Goal: Find specific page/section: Find specific page/section

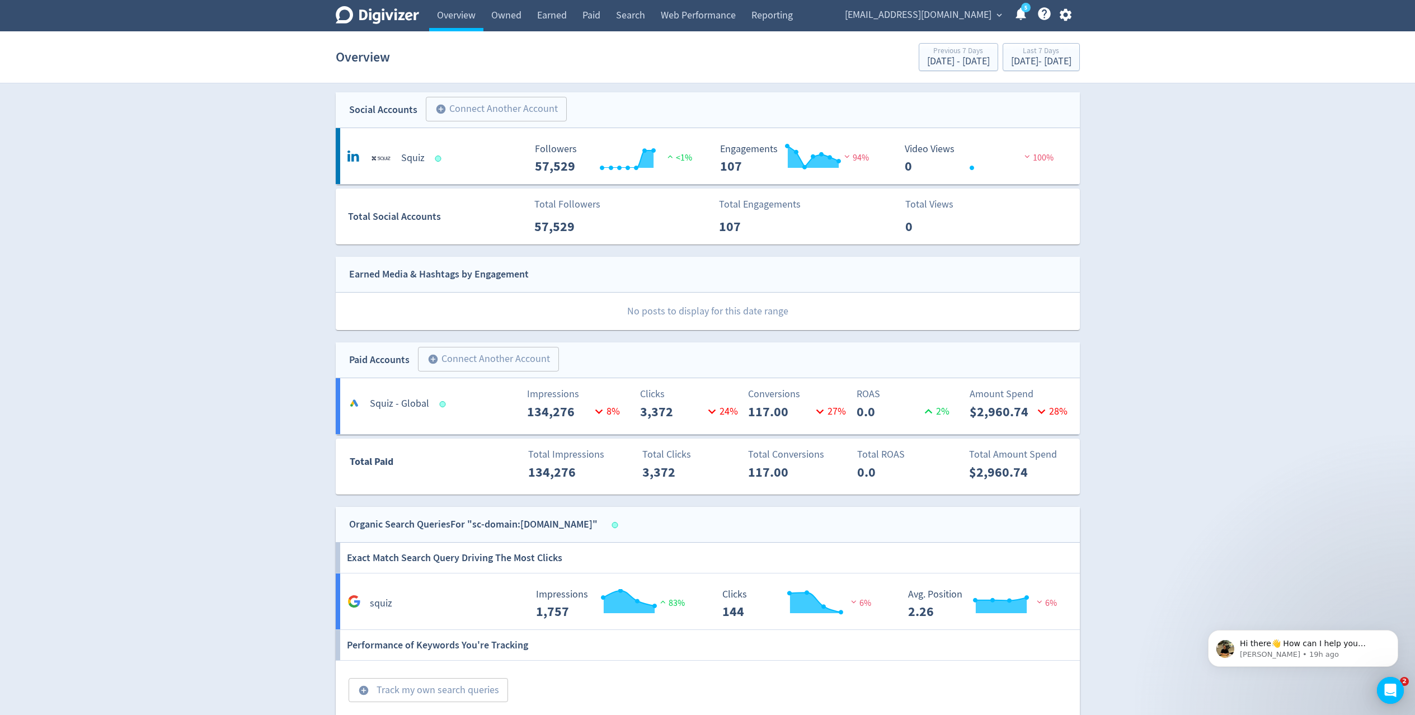
scroll to position [4, 0]
click at [406, 403] on h5 "Squiz - Global" at bounding box center [399, 401] width 59 height 13
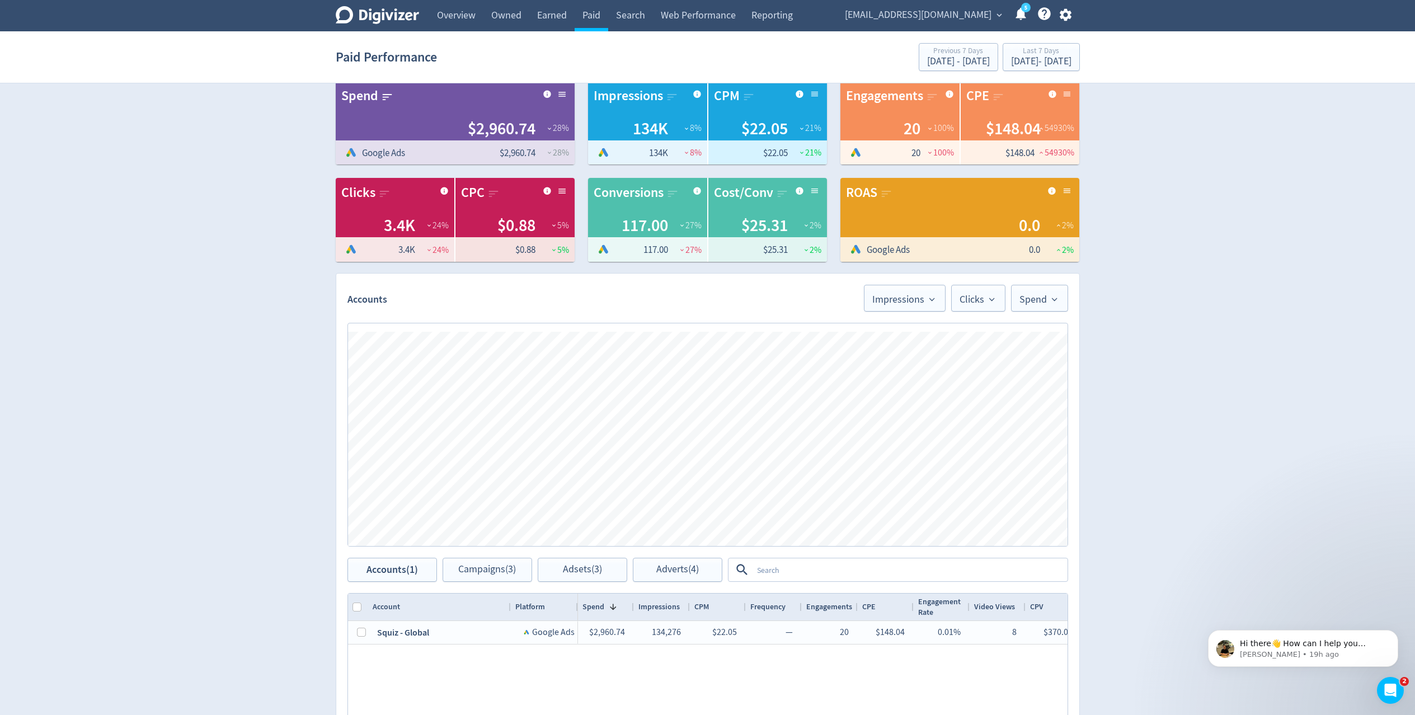
scroll to position [20, 0]
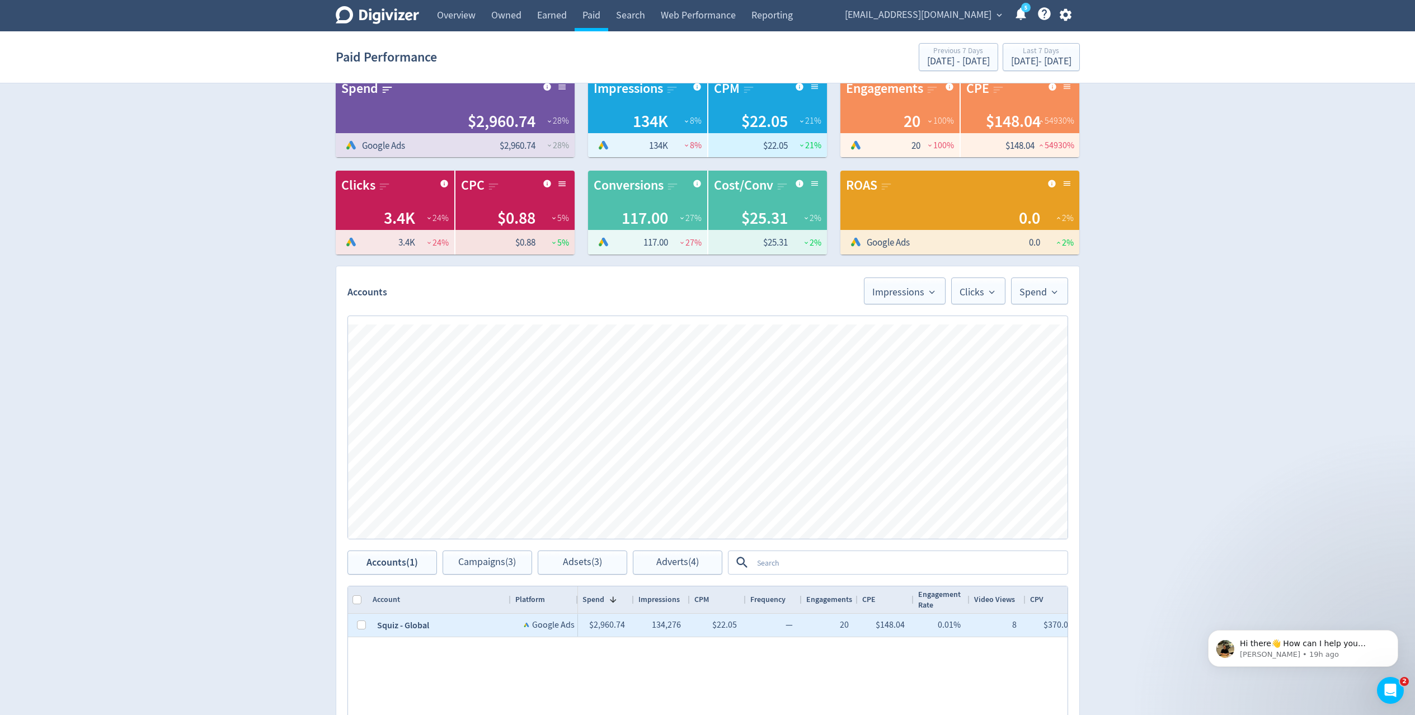
click at [414, 630] on div "Squiz - Global" at bounding box center [439, 625] width 143 height 23
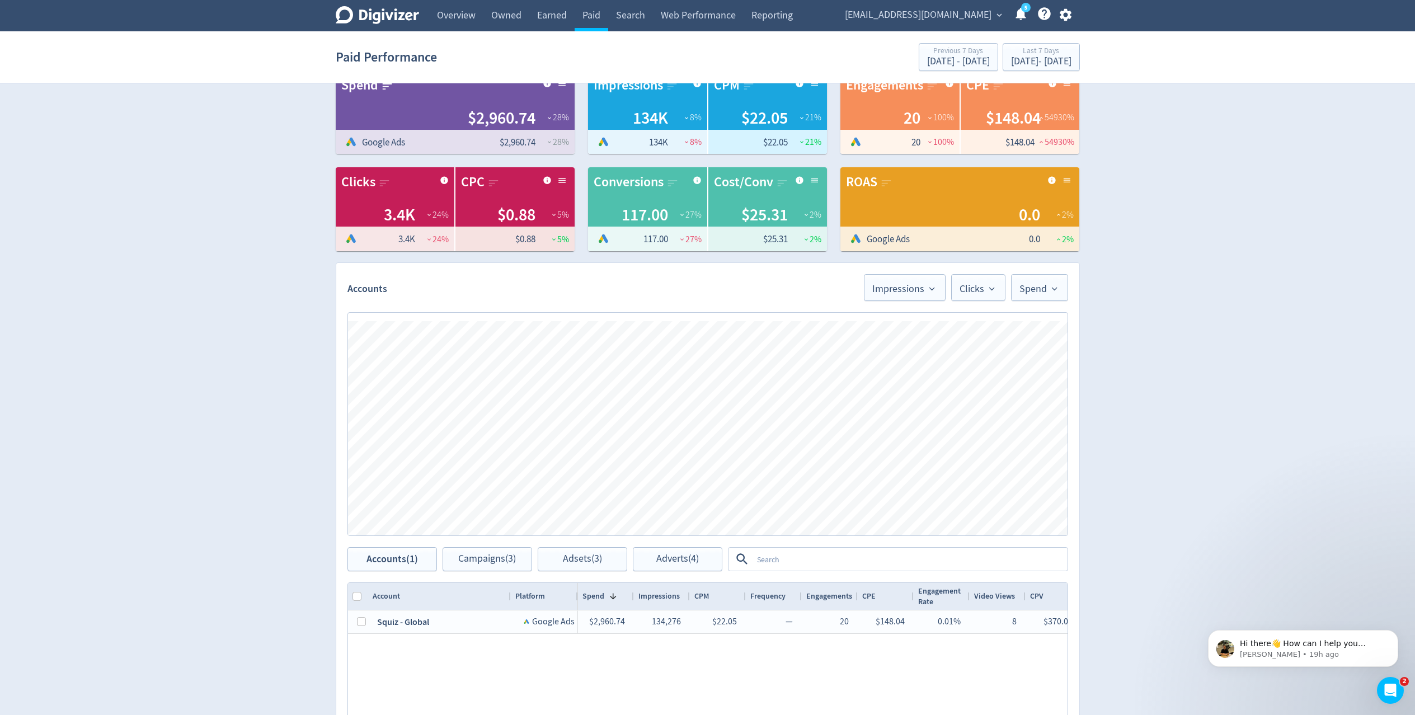
scroll to position [264, 0]
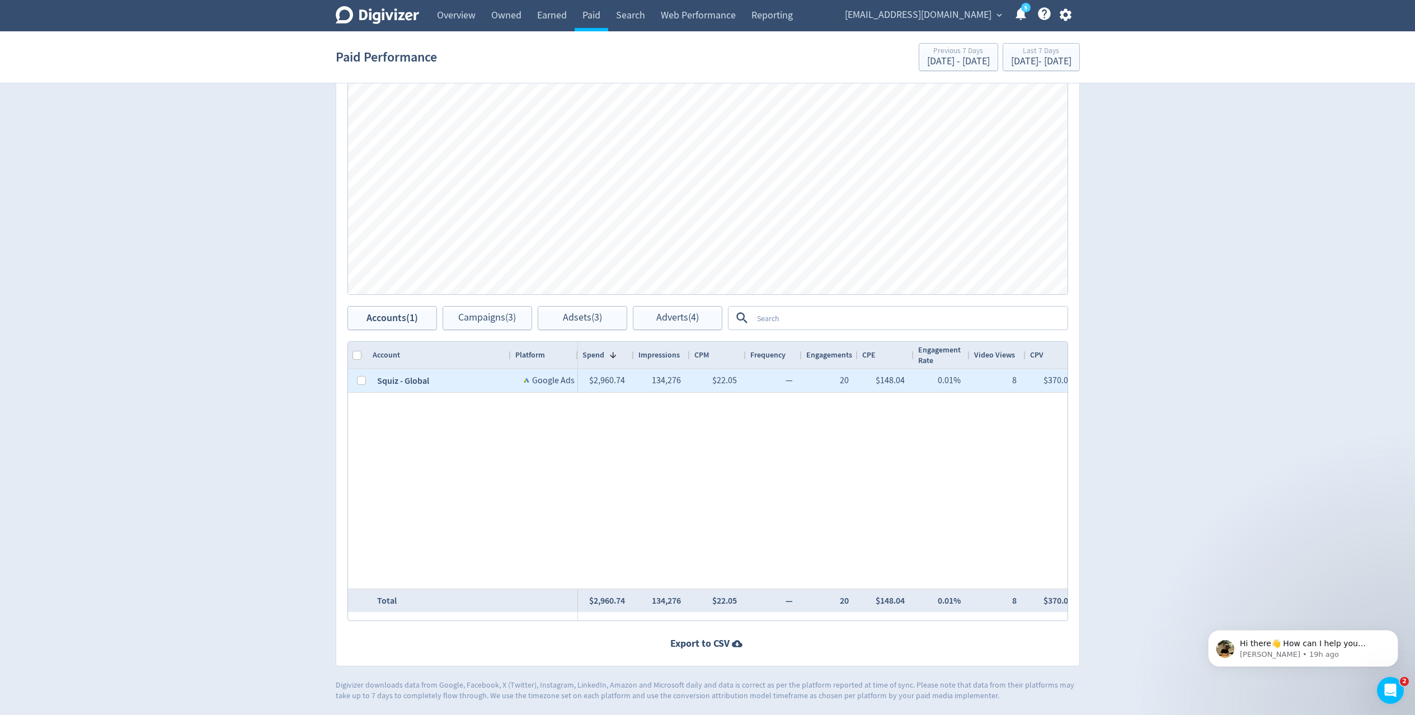
click at [408, 384] on div "Squiz - Global" at bounding box center [439, 380] width 143 height 23
